Goal: Task Accomplishment & Management: Complete application form

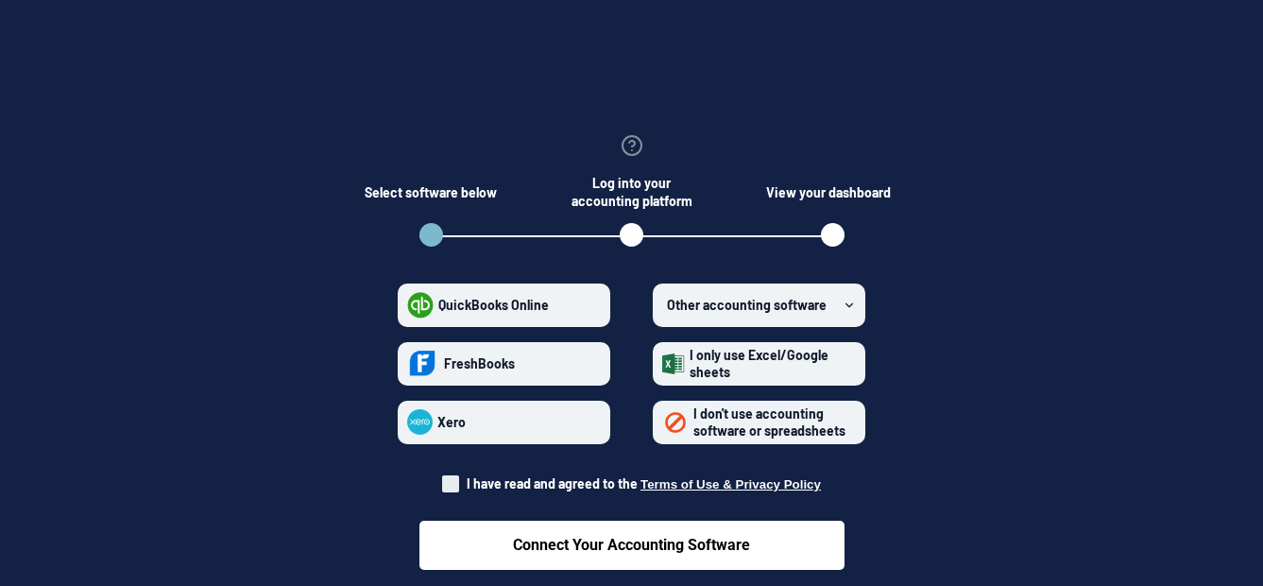
click at [763, 419] on span "I don't use accounting software or spreadsheets" at bounding box center [770, 421] width 152 height 33
click at [663, 421] on spreadsheets "I don't use accounting software or spreadsheets" at bounding box center [662, 421] width 1 height 1
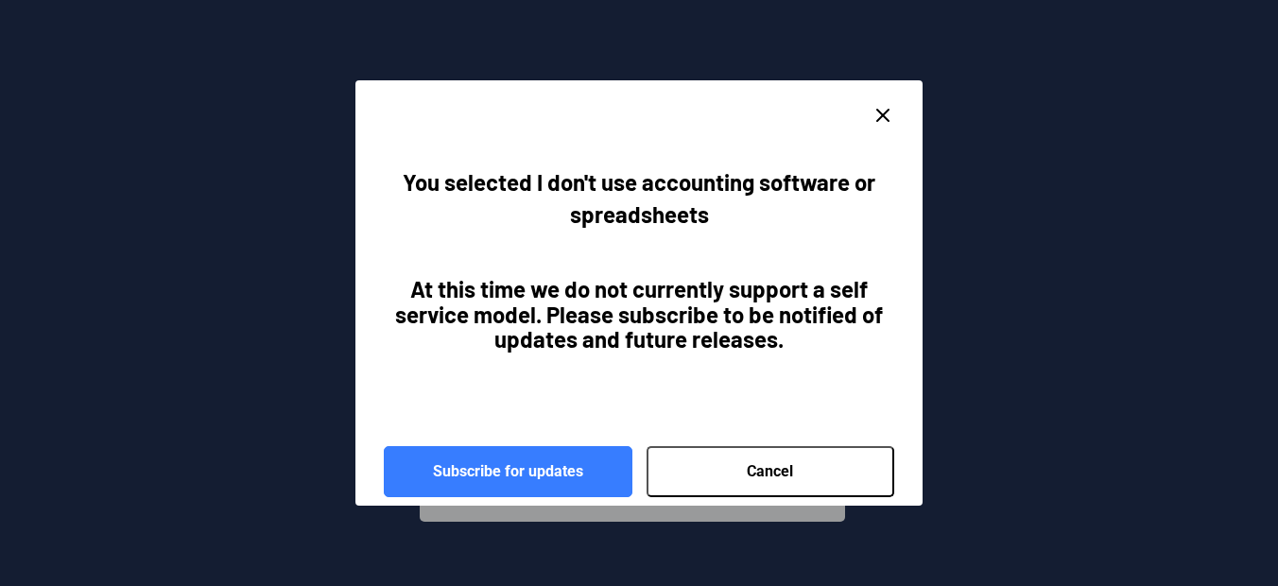
click at [891, 109] on icon "close dialog" at bounding box center [882, 115] width 23 height 23
radio spreadsheets "false"
